Goal: Information Seeking & Learning: Learn about a topic

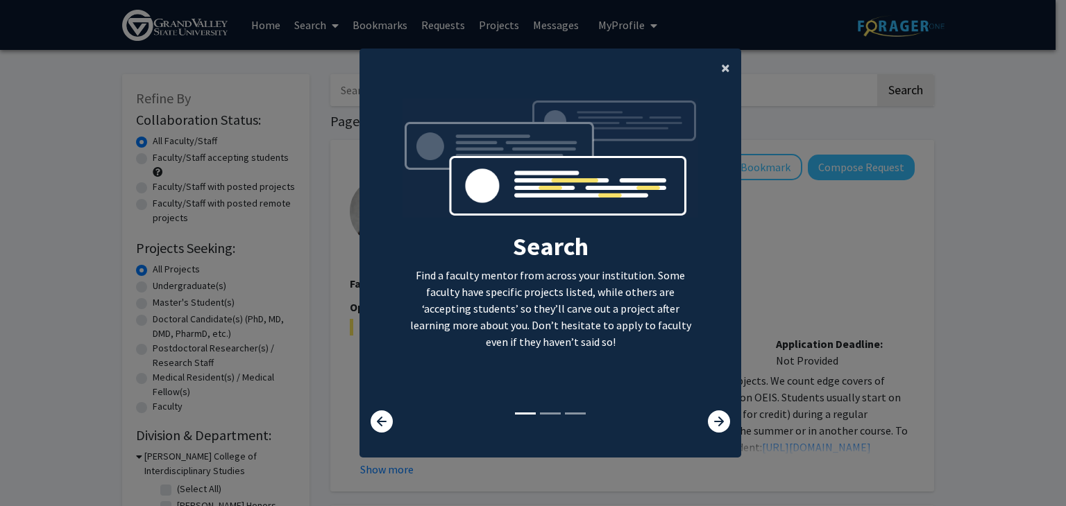
click at [715, 65] on button "×" at bounding box center [725, 68] width 31 height 39
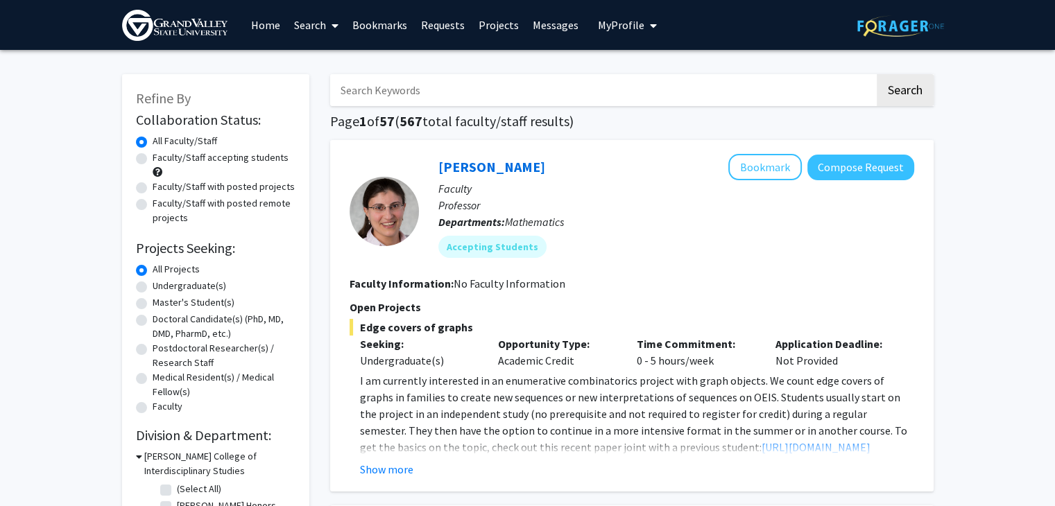
click at [924, 20] on img at bounding box center [900, 26] width 87 height 22
click at [617, 28] on span "My Profile" at bounding box center [621, 25] width 46 height 14
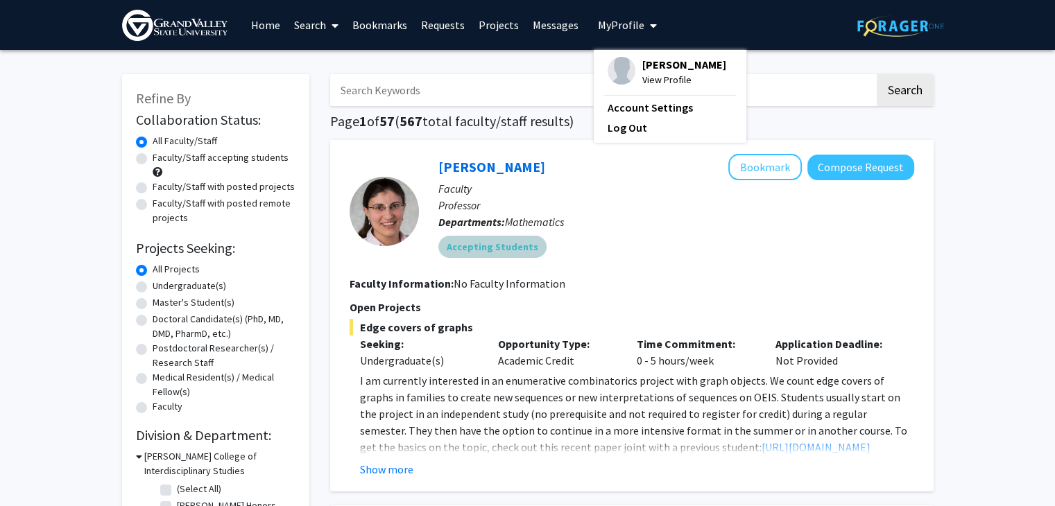
click at [583, 245] on div "Accepting Students" at bounding box center [676, 247] width 481 height 28
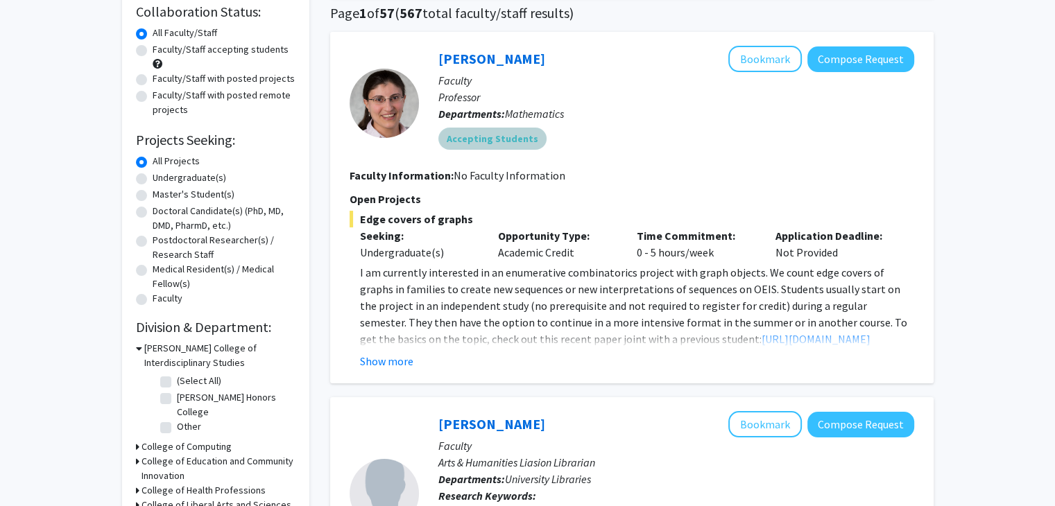
scroll to position [111, 0]
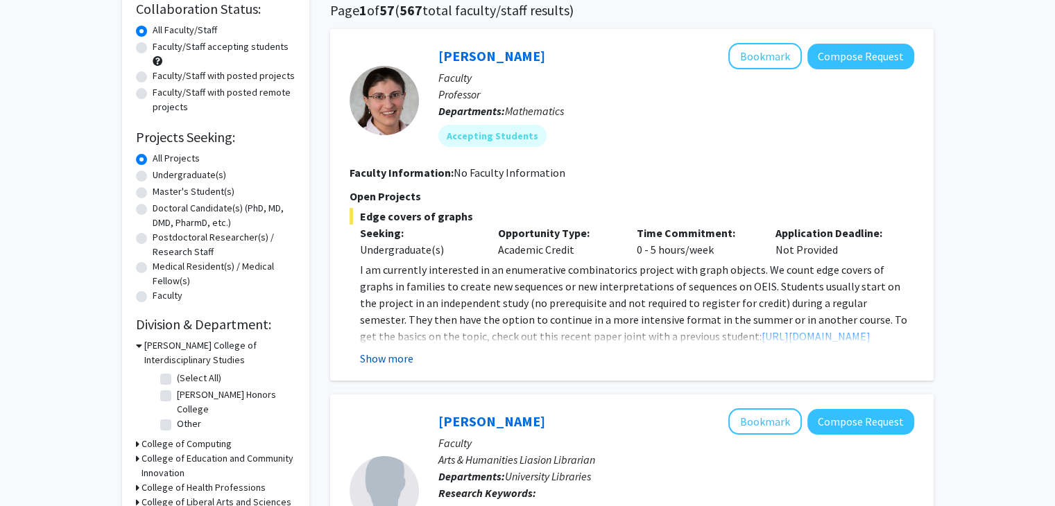
click at [366, 356] on button "Show more" at bounding box center [386, 358] width 53 height 17
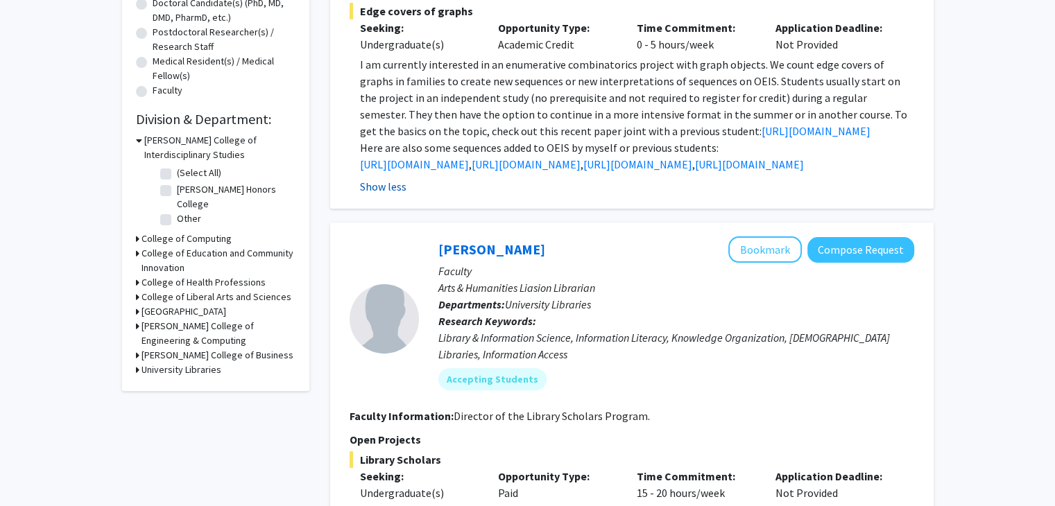
scroll to position [0, 0]
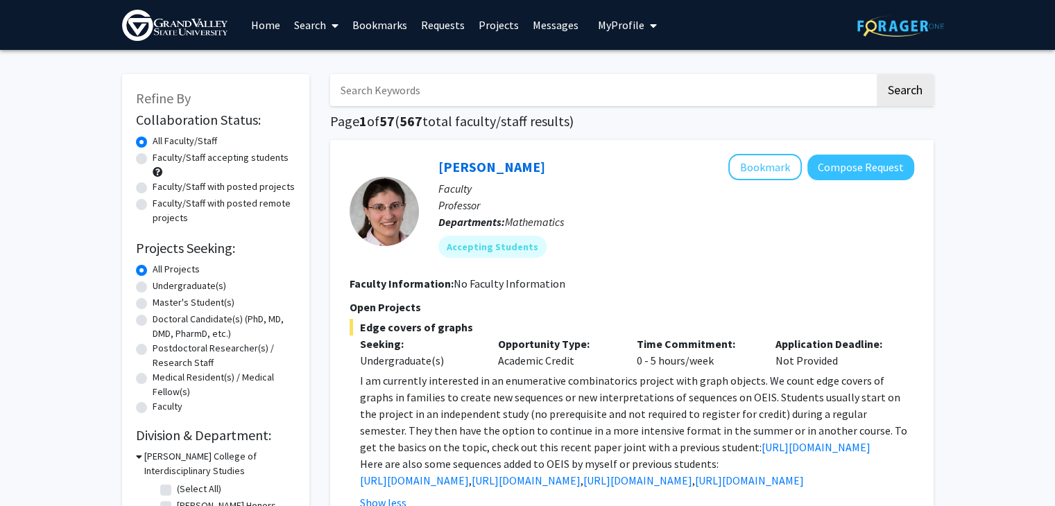
click at [463, 121] on h1 "Page 1 of 57 ( 567 total faculty/staff results)" at bounding box center [632, 121] width 604 height 17
click at [508, 129] on h1 "Page 1 of 57 ( 567 total faculty/staff results)" at bounding box center [632, 121] width 604 height 17
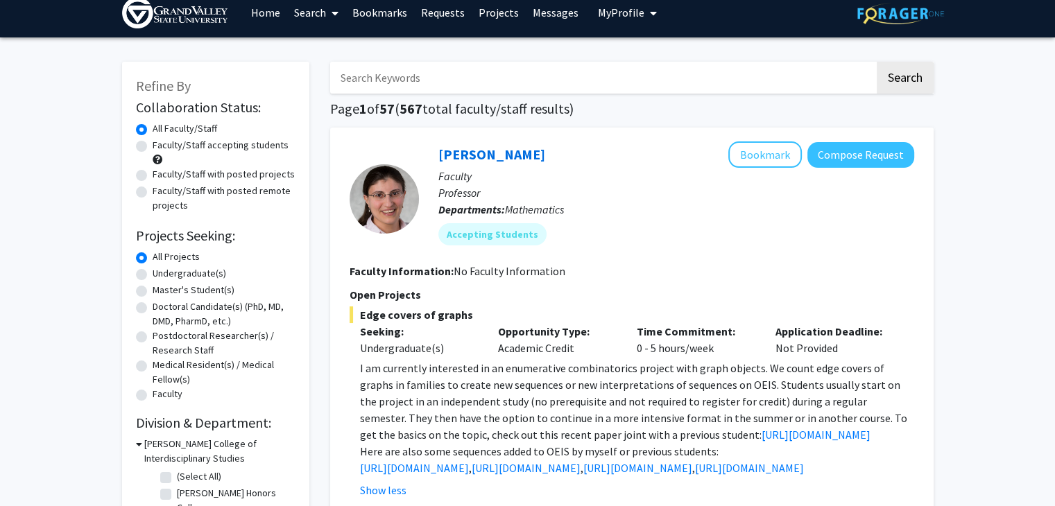
scroll to position [13, 0]
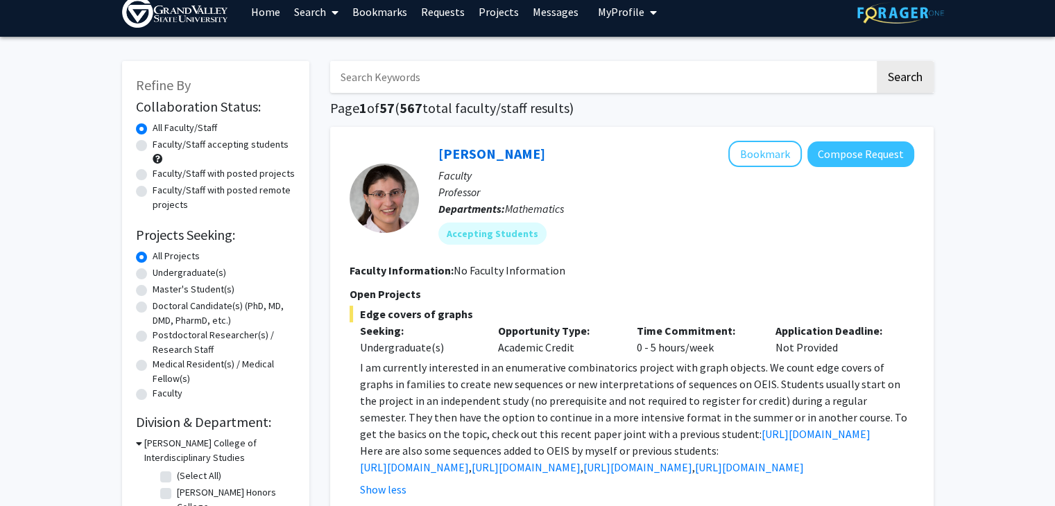
click at [153, 148] on label "Faculty/Staff accepting students" at bounding box center [221, 144] width 136 height 15
click at [153, 146] on input "Faculty/Staff accepting students" at bounding box center [157, 141] width 9 height 9
radio input "true"
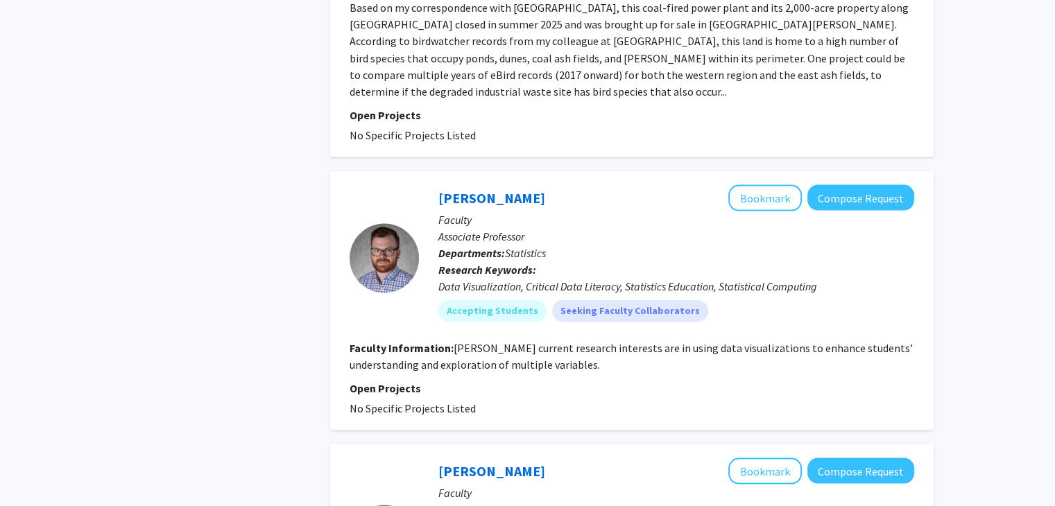
scroll to position [2622, 0]
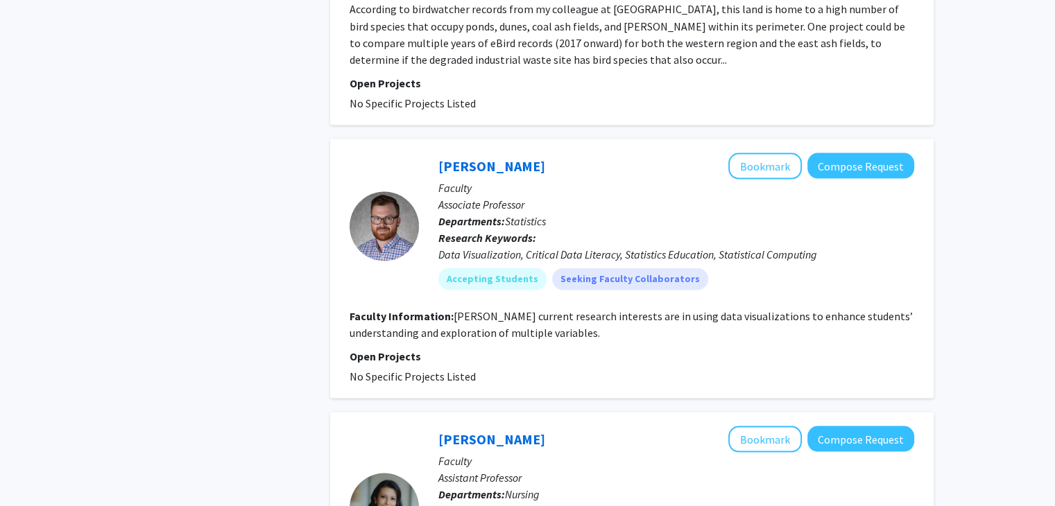
click at [554, 309] on fg-read-more "[PERSON_NAME] current research interests are in using data visualizations to en…" at bounding box center [631, 324] width 563 height 31
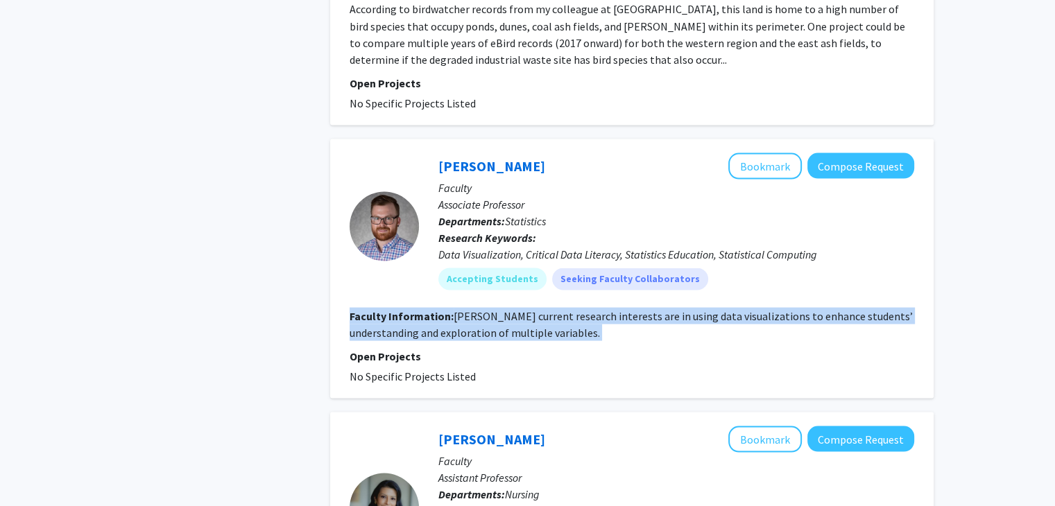
click at [554, 309] on fg-read-more "[PERSON_NAME] current research interests are in using data visualizations to en…" at bounding box center [631, 324] width 563 height 31
click at [576, 309] on fg-read-more "[PERSON_NAME] current research interests are in using data visualizations to en…" at bounding box center [631, 324] width 563 height 31
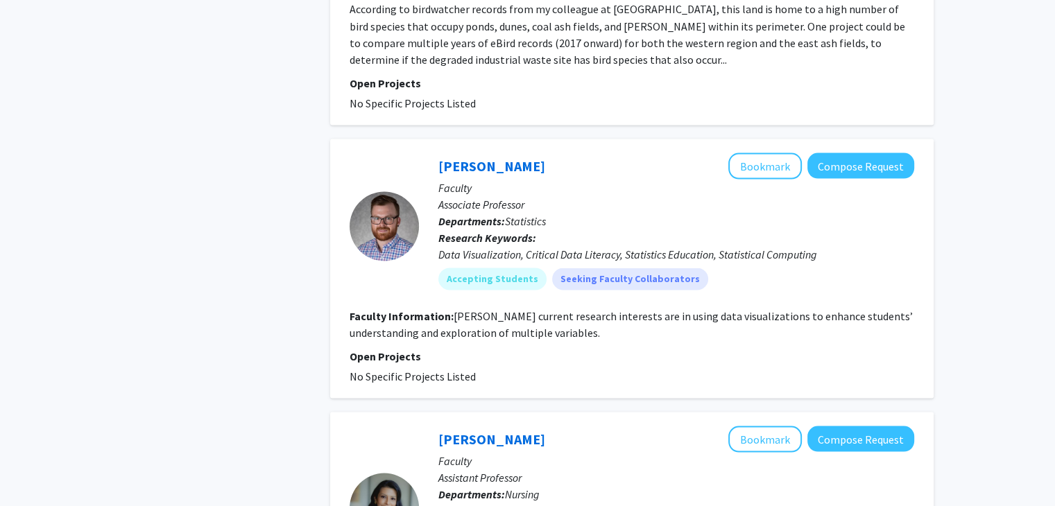
click at [548, 309] on fg-read-more "[PERSON_NAME] current research interests are in using data visualizations to en…" at bounding box center [631, 324] width 563 height 31
click at [497, 348] on p "Open Projects" at bounding box center [632, 356] width 565 height 17
click at [508, 309] on fg-read-more "[PERSON_NAME] current research interests are in using data visualizations to en…" at bounding box center [631, 324] width 563 height 31
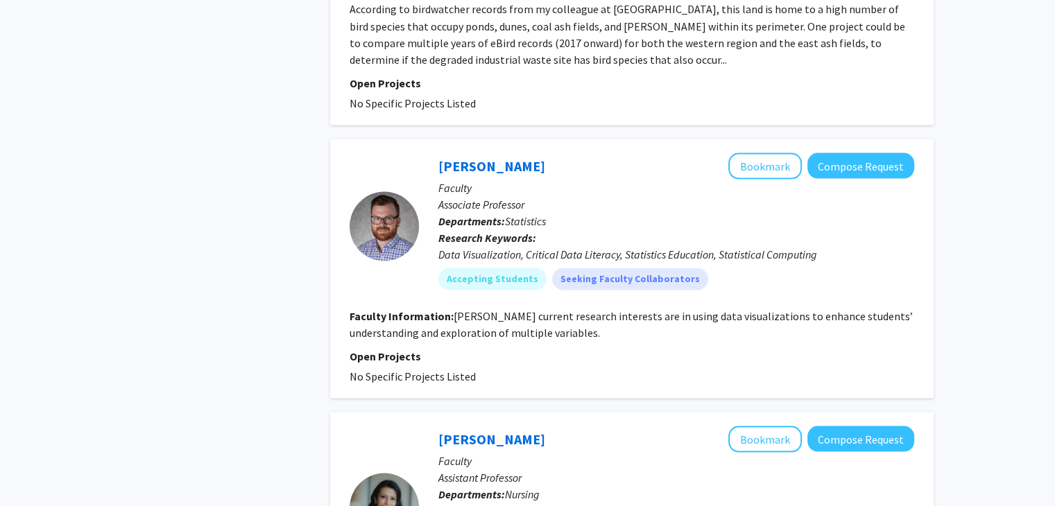
click at [468, 309] on fg-read-more "[PERSON_NAME] current research interests are in using data visualizations to en…" at bounding box center [631, 324] width 563 height 31
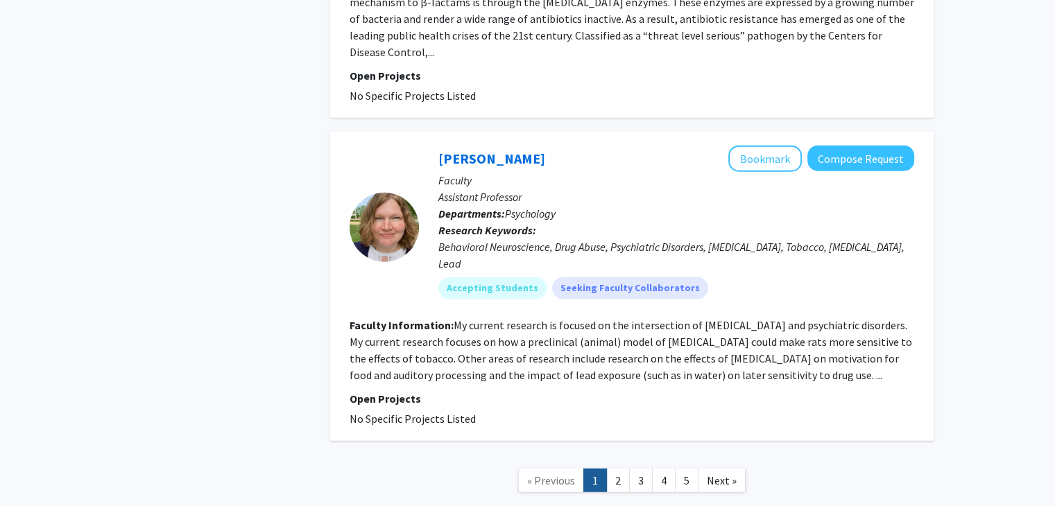
scroll to position [3698, 0]
click at [622, 470] on link "2" at bounding box center [618, 482] width 24 height 24
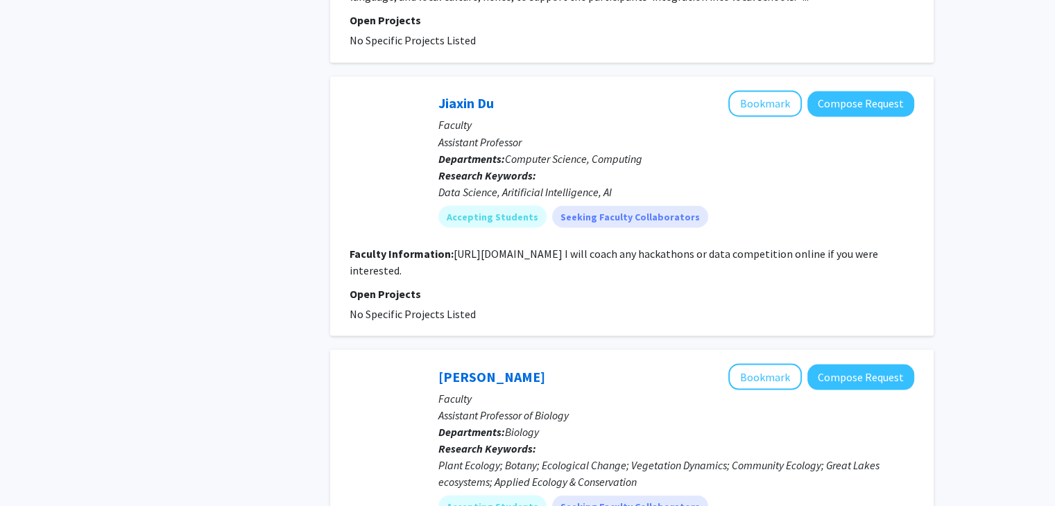
scroll to position [2492, 0]
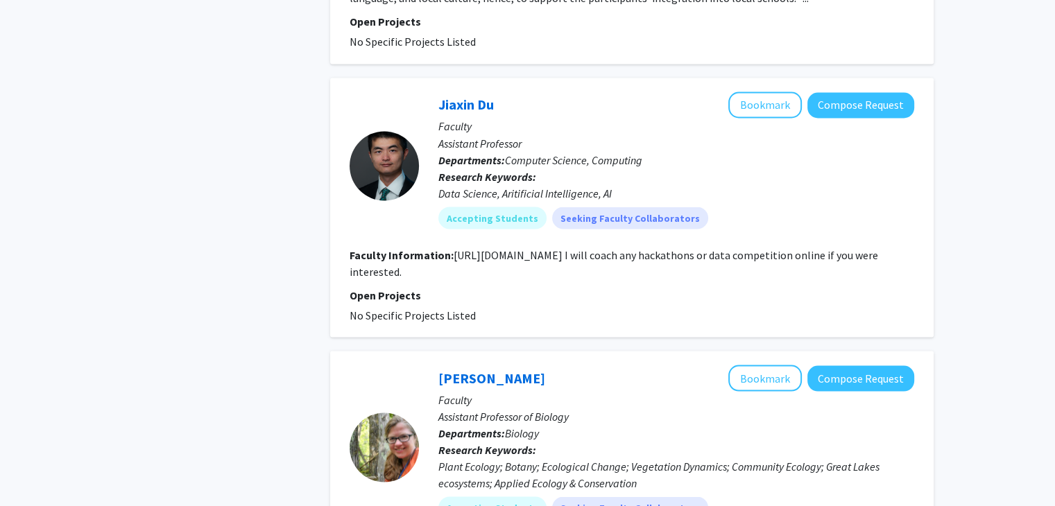
click at [622, 248] on fg-read-more "[URL][DOMAIN_NAME] I will coach any hackathons or data competition online if yo…" at bounding box center [614, 263] width 529 height 31
click at [681, 248] on fg-read-more "[URL][DOMAIN_NAME] I will coach any hackathons or data competition online if yo…" at bounding box center [614, 263] width 529 height 31
click at [721, 248] on fg-read-more "[URL][DOMAIN_NAME] I will coach any hackathons or data competition online if yo…" at bounding box center [614, 263] width 529 height 31
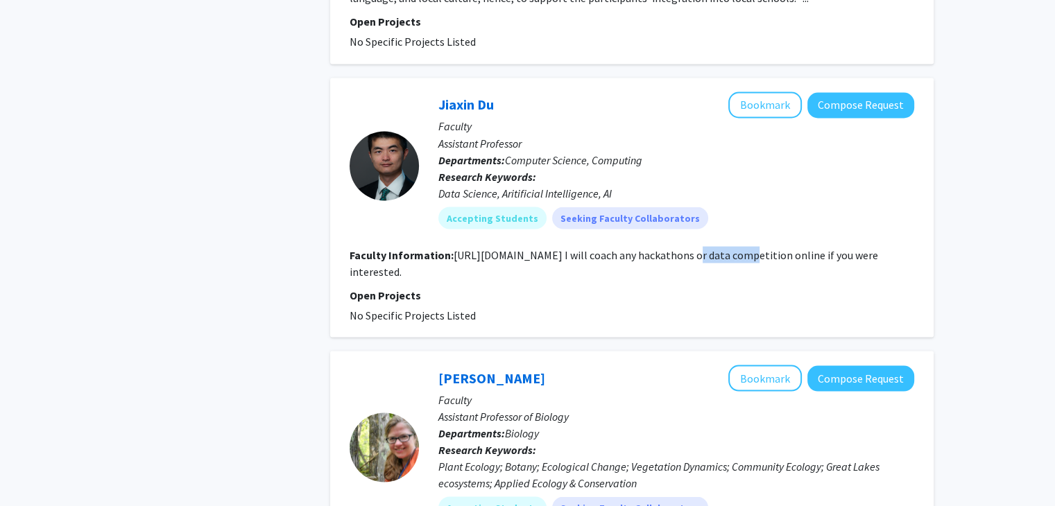
click at [721, 248] on fg-read-more "[URL][DOMAIN_NAME] I will coach any hackathons or data competition online if yo…" at bounding box center [614, 263] width 529 height 31
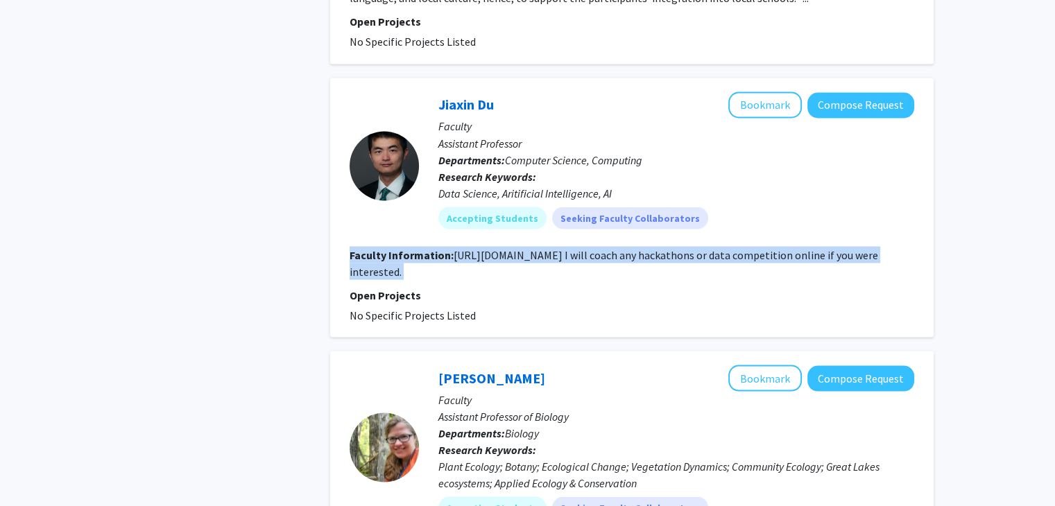
click at [721, 248] on fg-read-more "[URL][DOMAIN_NAME] I will coach any hackathons or data competition online if yo…" at bounding box center [614, 263] width 529 height 31
click at [710, 248] on fg-read-more "[URL][DOMAIN_NAME] I will coach any hackathons or data competition online if yo…" at bounding box center [614, 263] width 529 height 31
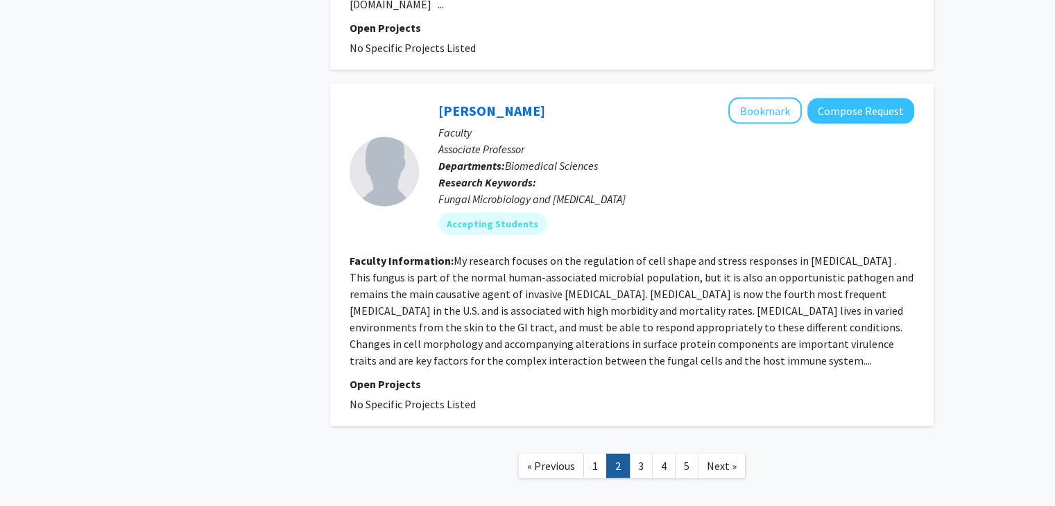
scroll to position [3135, 0]
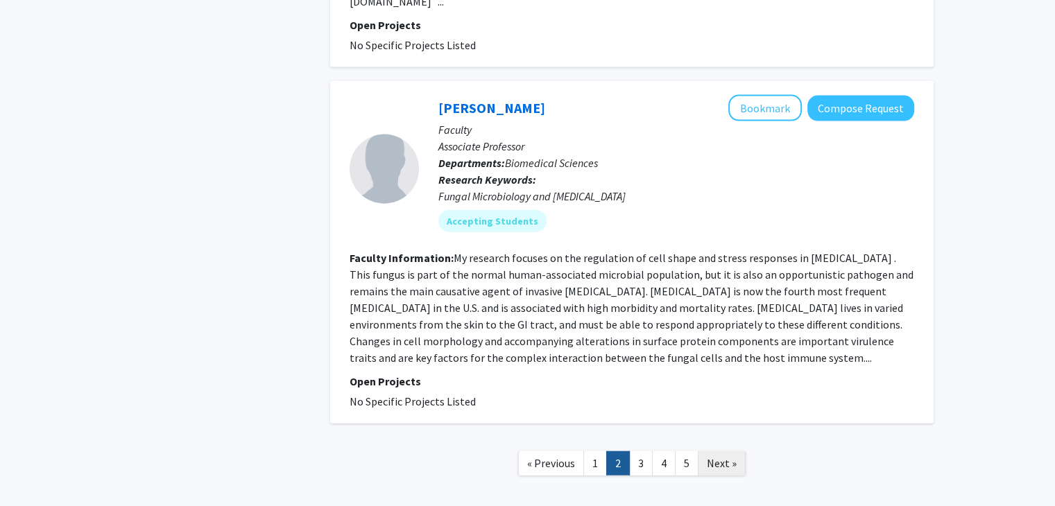
click at [722, 456] on span "Next »" at bounding box center [722, 463] width 30 height 14
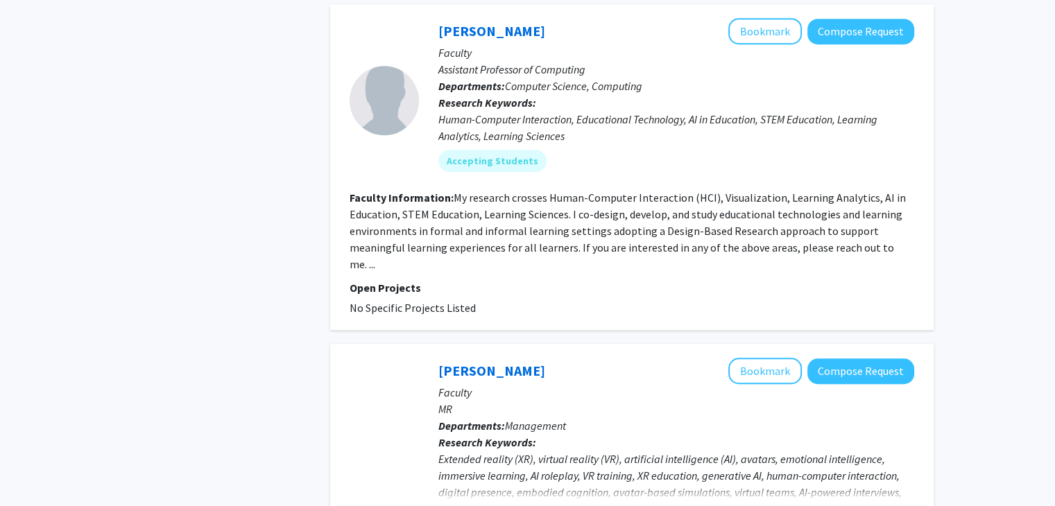
scroll to position [973, 0]
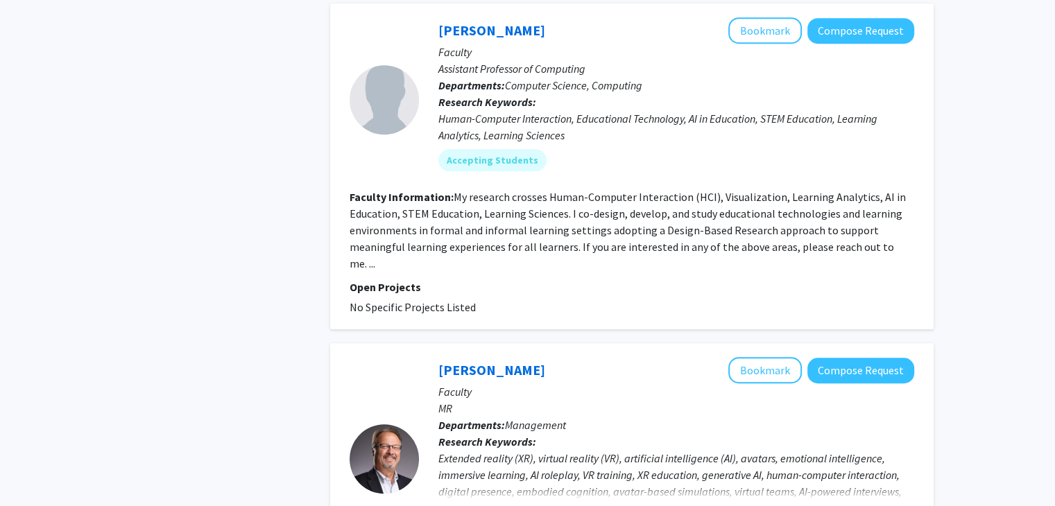
click at [563, 195] on fg-read-more "My research crosses Human-Computer Interaction (HCI), Visualization, Learning A…" at bounding box center [628, 230] width 556 height 80
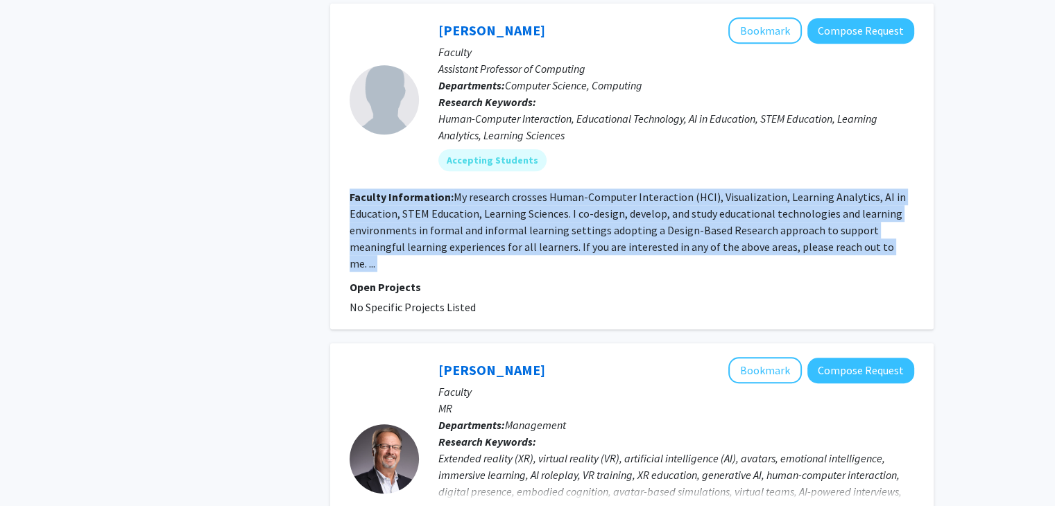
click at [563, 195] on fg-read-more "My research crosses Human-Computer Interaction (HCI), Visualization, Learning A…" at bounding box center [628, 230] width 556 height 80
drag, startPoint x: 563, startPoint y: 195, endPoint x: 627, endPoint y: 226, distance: 71.7
click at [627, 226] on fg-read-more "My research crosses Human-Computer Interaction (HCI), Visualization, Learning A…" at bounding box center [628, 230] width 556 height 80
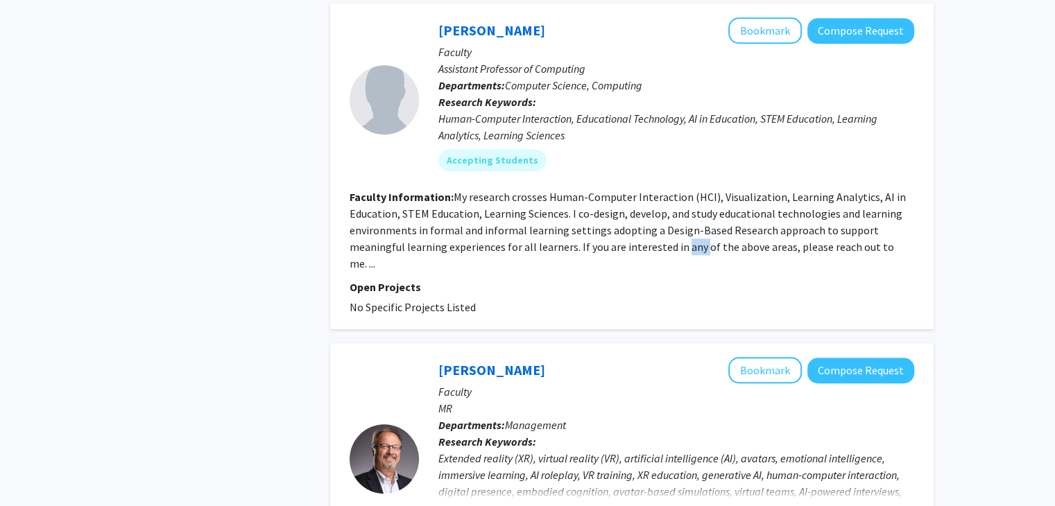
click at [627, 226] on fg-read-more "My research crosses Human-Computer Interaction (HCI), Visualization, Learning A…" at bounding box center [628, 230] width 556 height 80
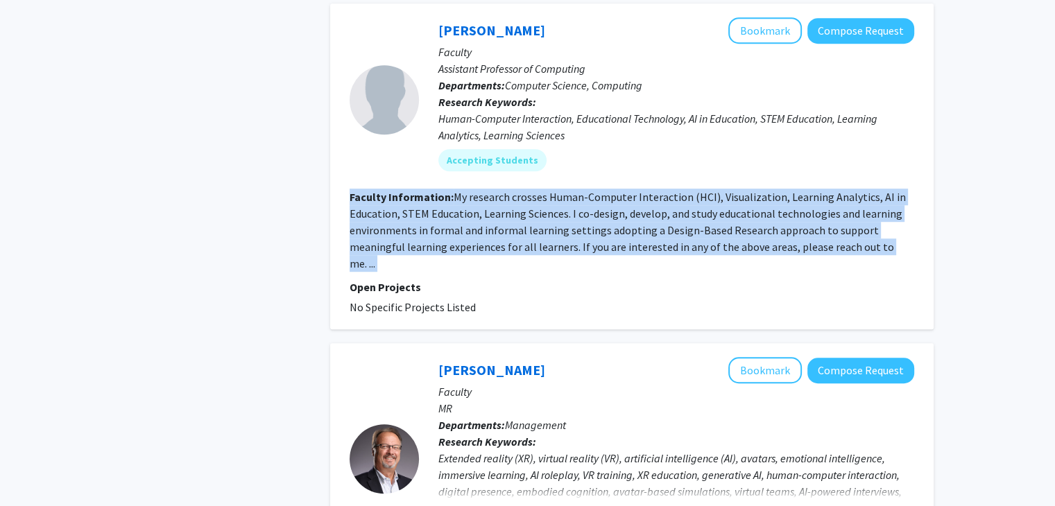
click at [627, 226] on fg-read-more "My research crosses Human-Computer Interaction (HCI), Visualization, Learning A…" at bounding box center [628, 230] width 556 height 80
click at [640, 214] on fg-read-more "My research crosses Human-Computer Interaction (HCI), Visualization, Learning A…" at bounding box center [628, 230] width 556 height 80
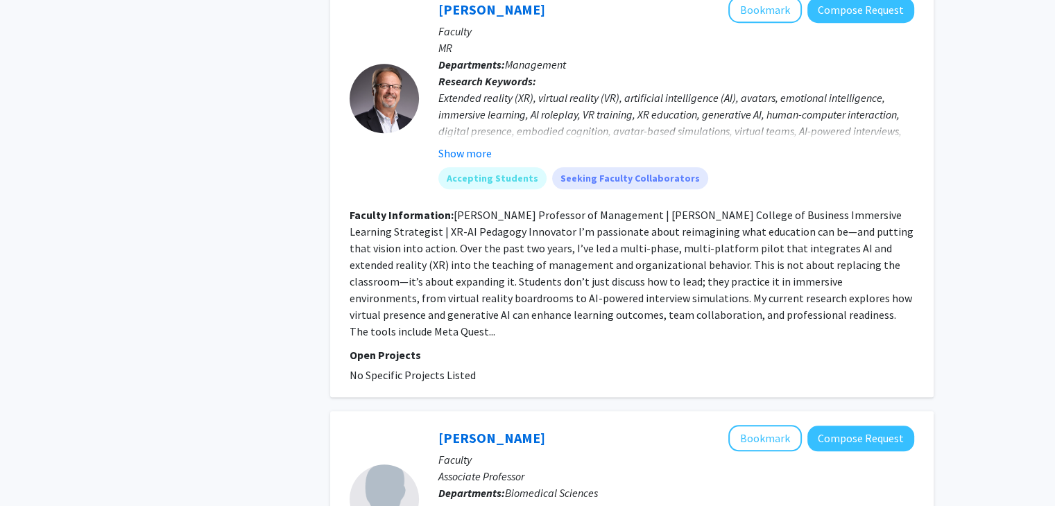
scroll to position [1340, 0]
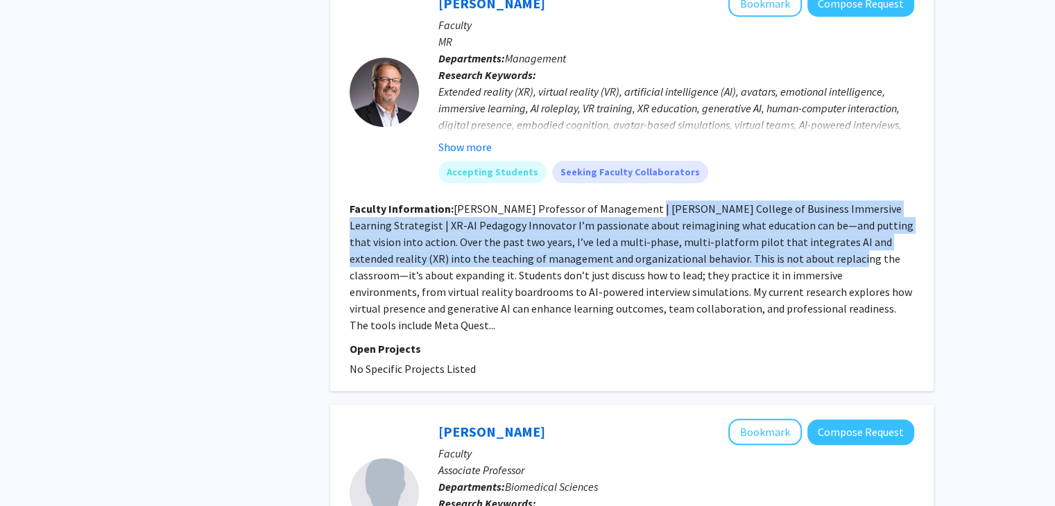
drag, startPoint x: 641, startPoint y: 164, endPoint x: 750, endPoint y: 225, distance: 124.9
click at [750, 225] on fg-read-more "[PERSON_NAME] Professor of Management | [PERSON_NAME] College of Business Immer…" at bounding box center [632, 267] width 564 height 130
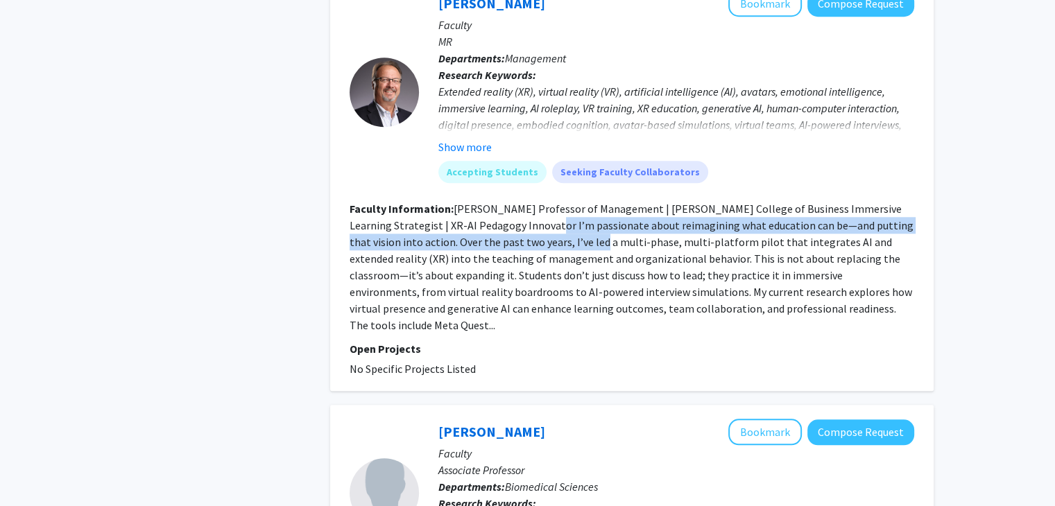
drag, startPoint x: 504, startPoint y: 187, endPoint x: 566, endPoint y: 219, distance: 70.4
click at [566, 219] on fg-read-more "[PERSON_NAME] Professor of Management | [PERSON_NAME] College of Business Immer…" at bounding box center [632, 267] width 564 height 130
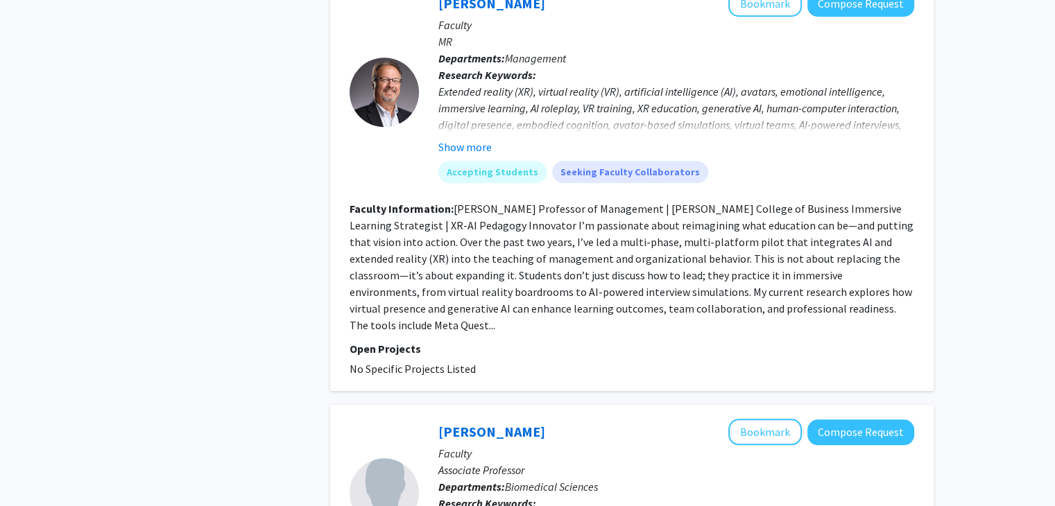
click at [610, 216] on fg-read-more "[PERSON_NAME] Professor of Management | [PERSON_NAME] College of Business Immer…" at bounding box center [632, 267] width 564 height 130
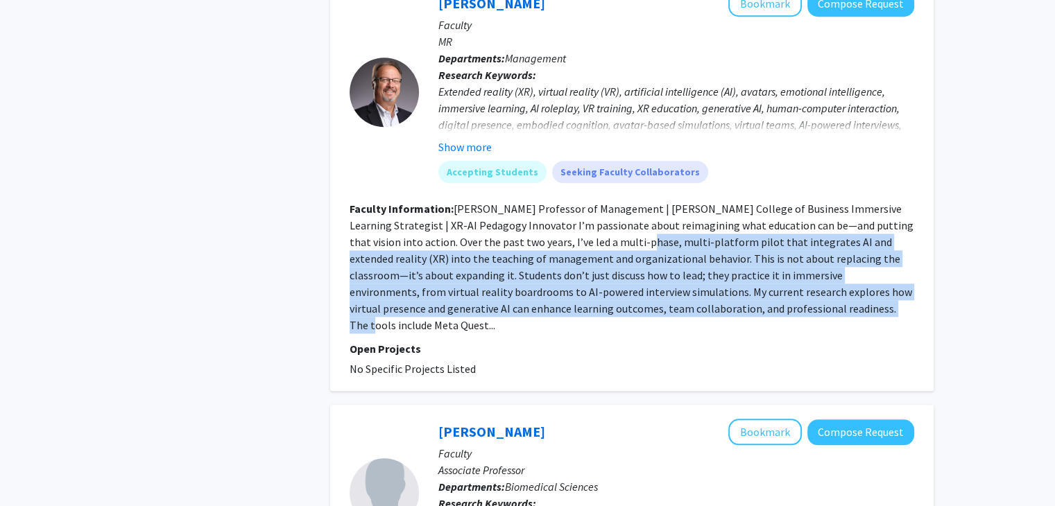
drag, startPoint x: 587, startPoint y: 211, endPoint x: 744, endPoint y: 288, distance: 174.7
click at [744, 288] on fg-search-faculty "[PERSON_NAME] Bookmark Compose Request Faculty MR Departments: Management Resea…" at bounding box center [632, 183] width 565 height 387
click at [744, 341] on p "Open Projects" at bounding box center [632, 349] width 565 height 17
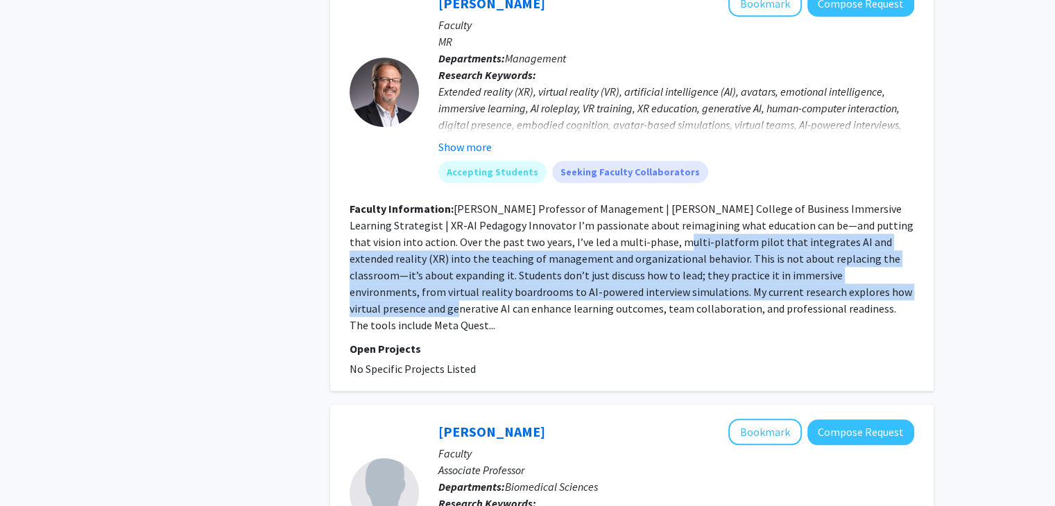
drag, startPoint x: 621, startPoint y: 209, endPoint x: 841, endPoint y: 255, distance: 224.8
click at [841, 255] on fg-read-more "[PERSON_NAME] Professor of Management | [PERSON_NAME] College of Business Immer…" at bounding box center [632, 267] width 564 height 130
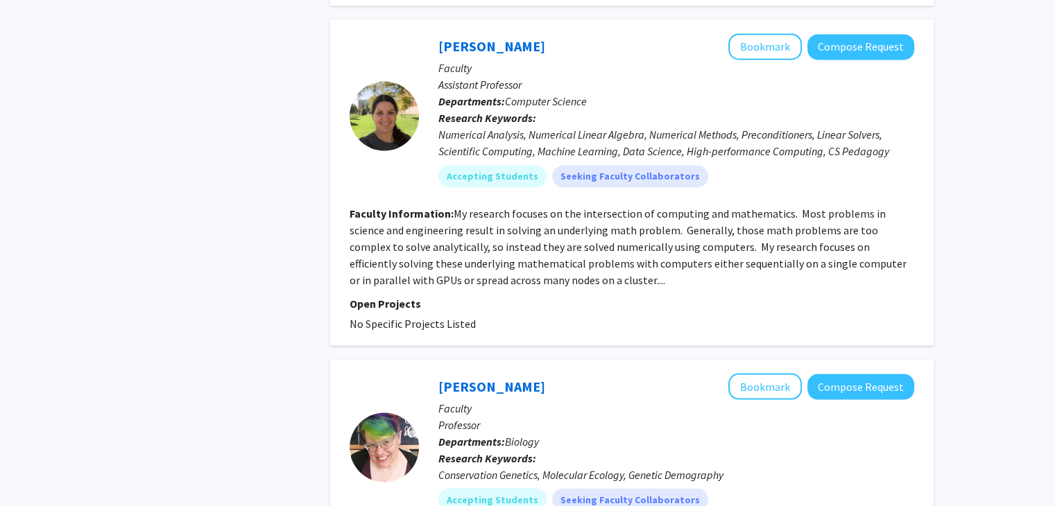
scroll to position [2430, 0]
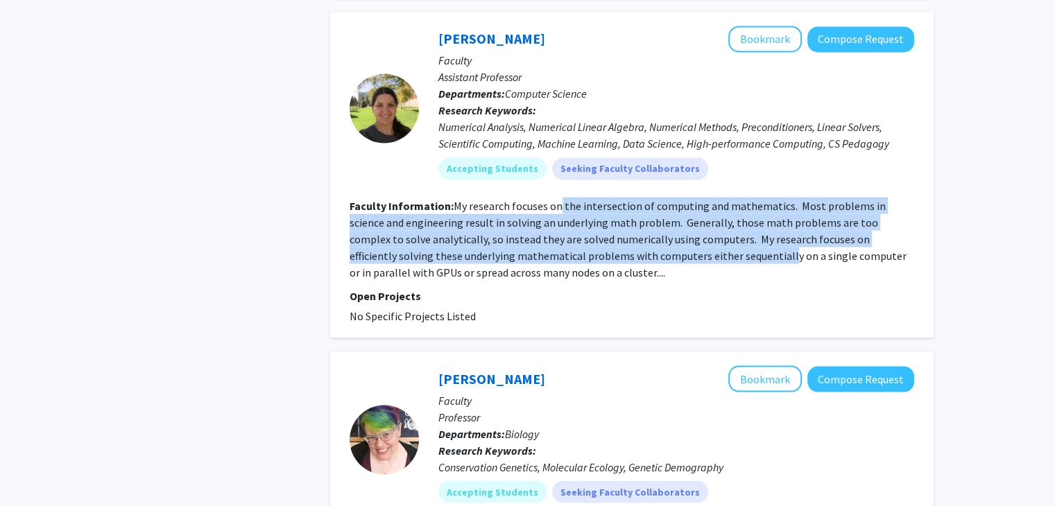
drag, startPoint x: 556, startPoint y: 134, endPoint x: 672, endPoint y: 183, distance: 125.3
click at [672, 198] on fg-read-more "My research focuses on the intersection of computing and mathematics. Most prob…" at bounding box center [628, 238] width 557 height 80
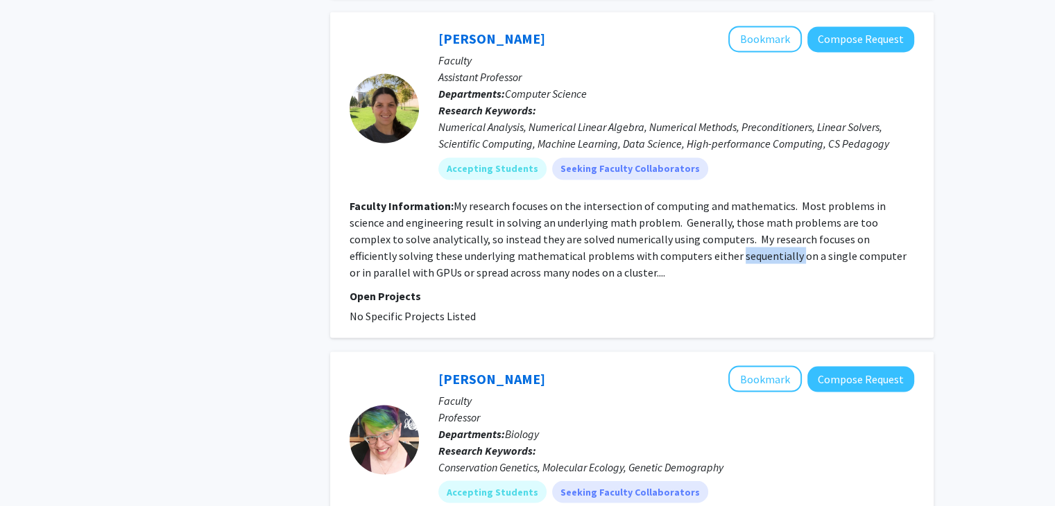
click at [672, 198] on fg-read-more "My research focuses on the intersection of computing and mathematics. Most prob…" at bounding box center [628, 238] width 557 height 80
click at [600, 198] on fg-read-more "My research focuses on the intersection of computing and mathematics. Most prob…" at bounding box center [628, 238] width 557 height 80
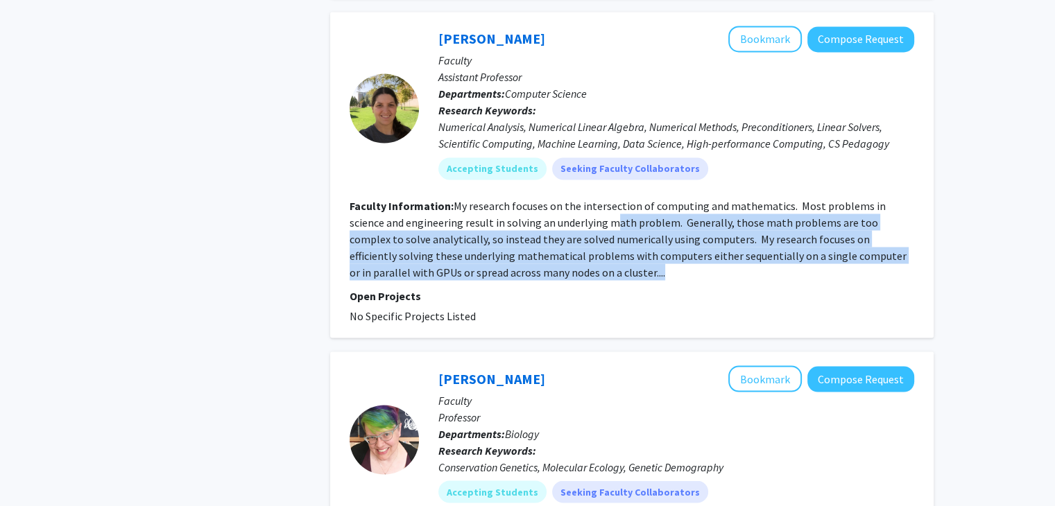
drag, startPoint x: 575, startPoint y: 149, endPoint x: 816, endPoint y: 215, distance: 249.6
click at [816, 215] on fg-search-faculty "[PERSON_NAME] Bookmark Compose Request Faculty Assistant Professor Departments:…" at bounding box center [632, 175] width 565 height 298
click at [717, 197] on section "Faculty Information: My research focuses on the intersection of computing and m…" at bounding box center [632, 238] width 565 height 83
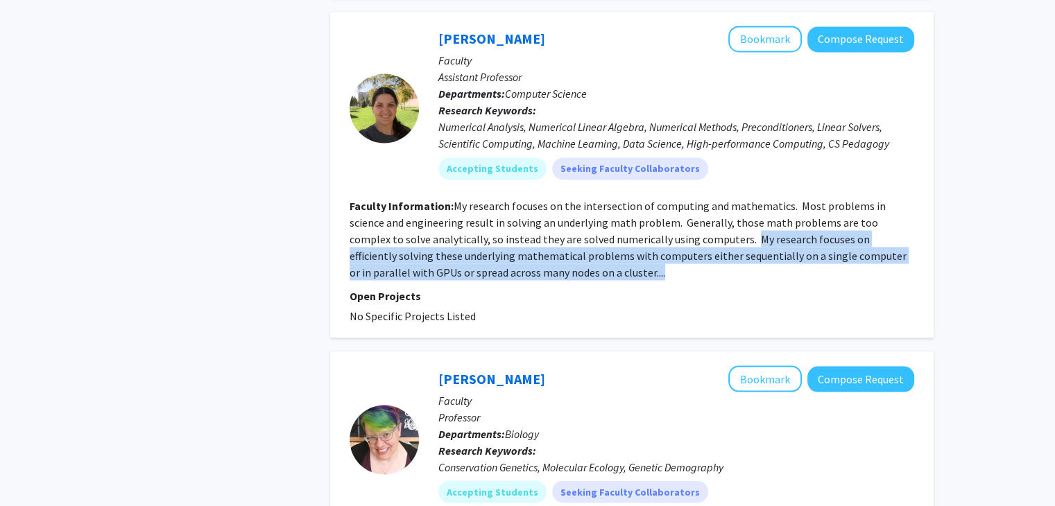
drag, startPoint x: 672, startPoint y: 171, endPoint x: 789, endPoint y: 204, distance: 121.7
click at [789, 204] on section "Faculty Information: My research focuses on the intersection of computing and m…" at bounding box center [632, 238] width 565 height 83
click at [785, 204] on section "Faculty Information: My research focuses on the intersection of computing and m…" at bounding box center [632, 238] width 565 height 83
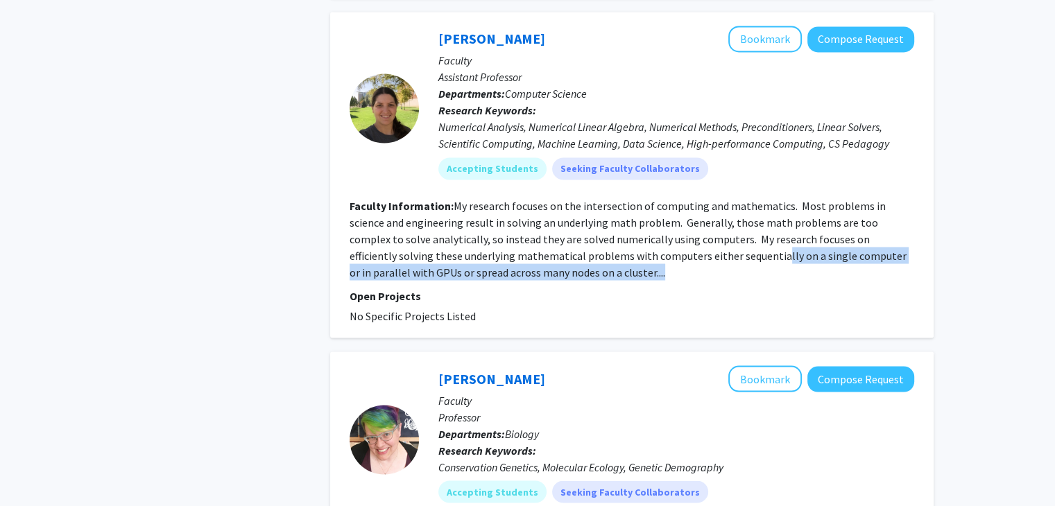
drag, startPoint x: 663, startPoint y: 184, endPoint x: 809, endPoint y: 214, distance: 148.8
click at [809, 214] on fg-search-faculty "[PERSON_NAME] Bookmark Compose Request Faculty Assistant Professor Departments:…" at bounding box center [632, 175] width 565 height 298
click at [806, 213] on fg-search-faculty "[PERSON_NAME] Bookmark Compose Request Faculty Assistant Professor Departments:…" at bounding box center [632, 175] width 565 height 298
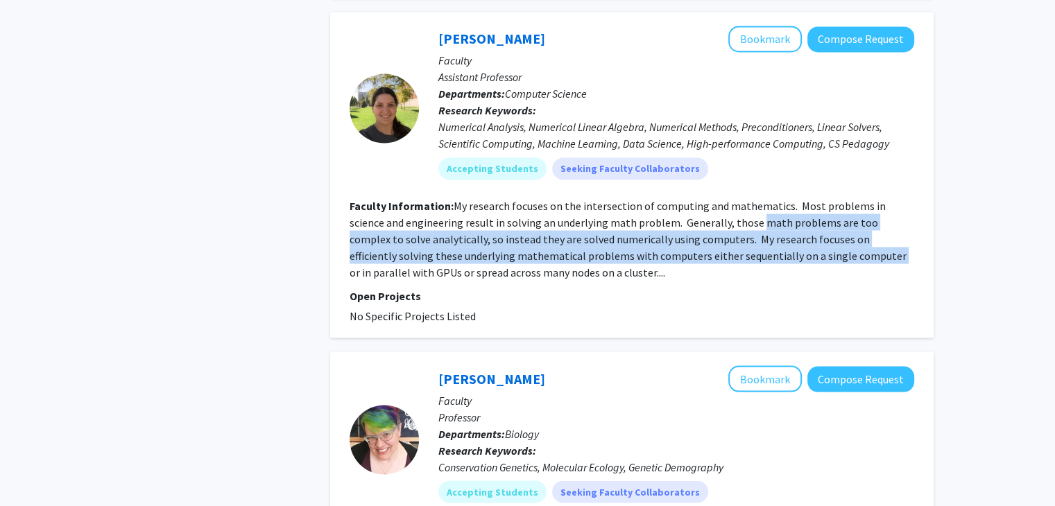
drag, startPoint x: 718, startPoint y: 157, endPoint x: 780, endPoint y: 183, distance: 67.5
click at [780, 197] on section "Faculty Information: My research focuses on the intersection of computing and m…" at bounding box center [632, 238] width 565 height 83
click at [780, 198] on fg-read-more "My research focuses on the intersection of computing and mathematics. Most prob…" at bounding box center [628, 238] width 557 height 80
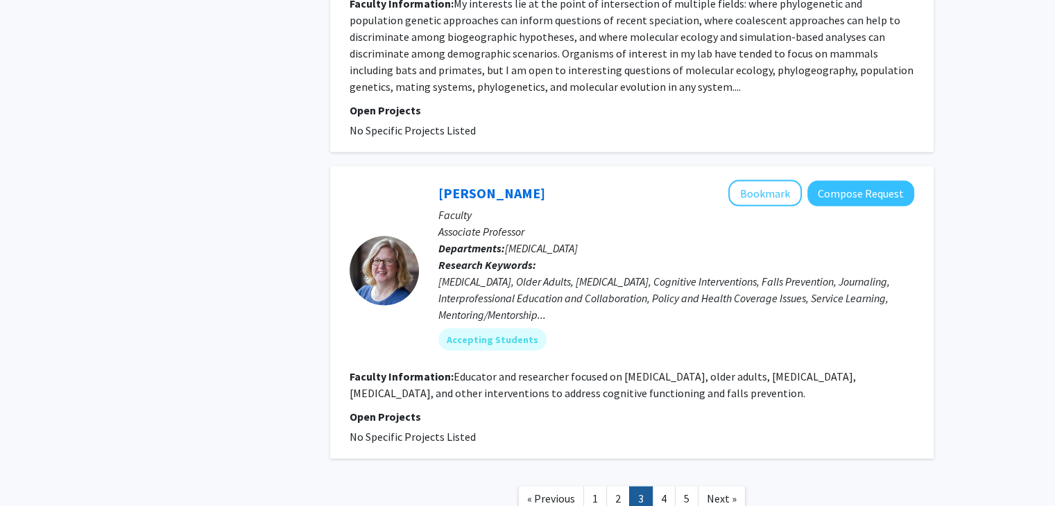
scroll to position [2989, 0]
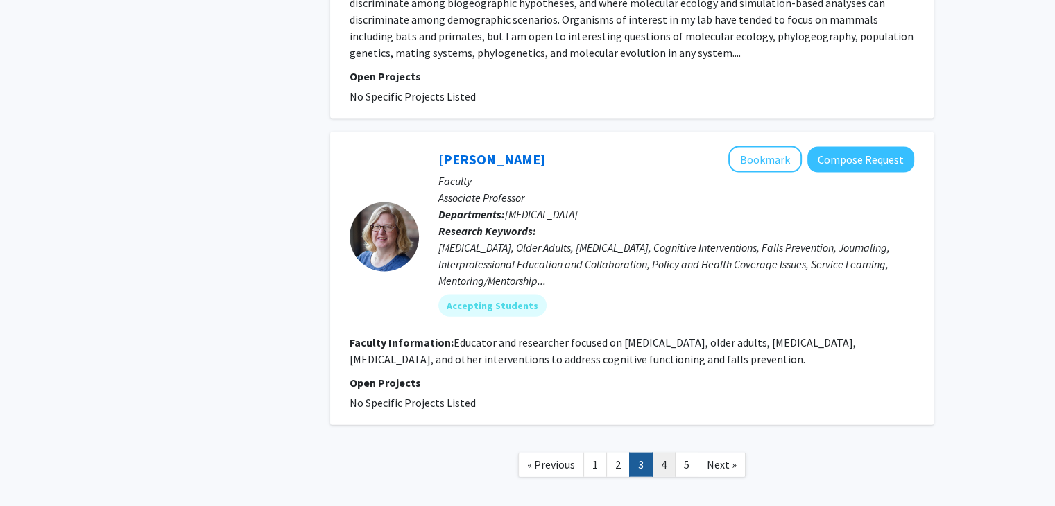
click at [655, 453] on link "4" at bounding box center [664, 465] width 24 height 24
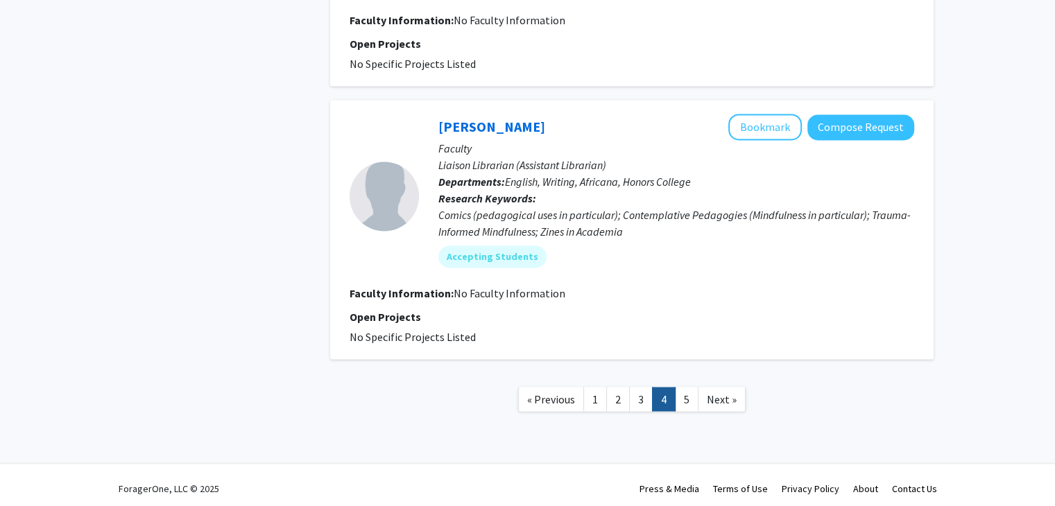
scroll to position [2284, 0]
click at [691, 388] on link "5" at bounding box center [687, 398] width 24 height 24
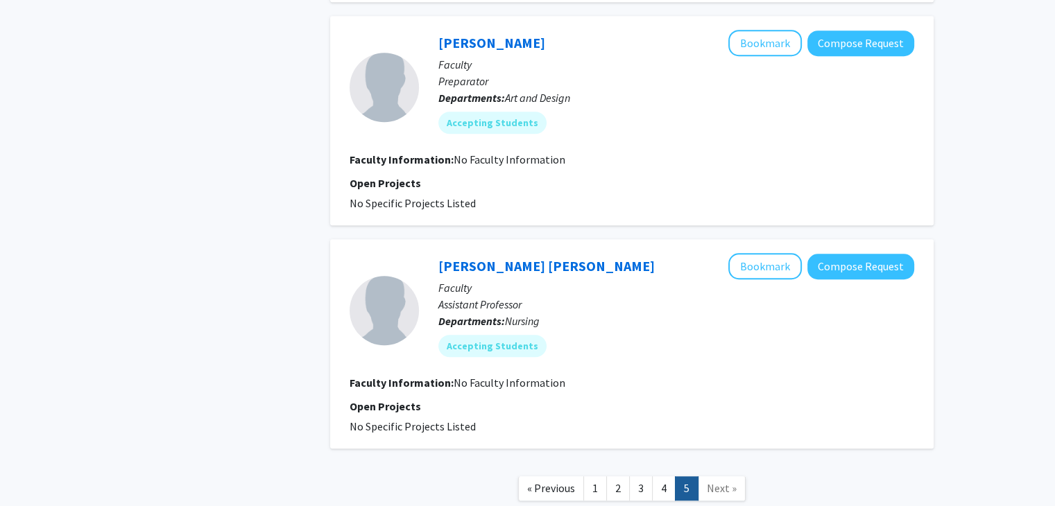
scroll to position [1110, 0]
